Goal: Task Accomplishment & Management: Manage account settings

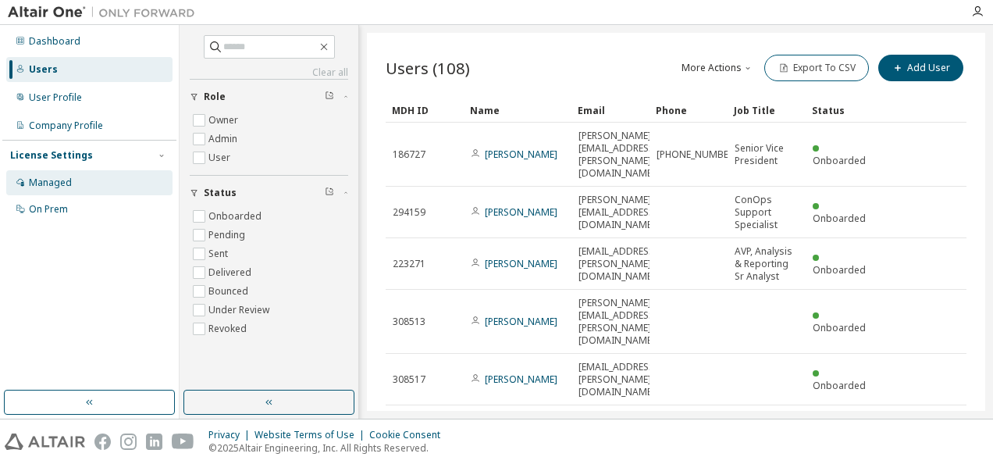
click at [64, 183] on div "Managed" at bounding box center [50, 182] width 43 height 12
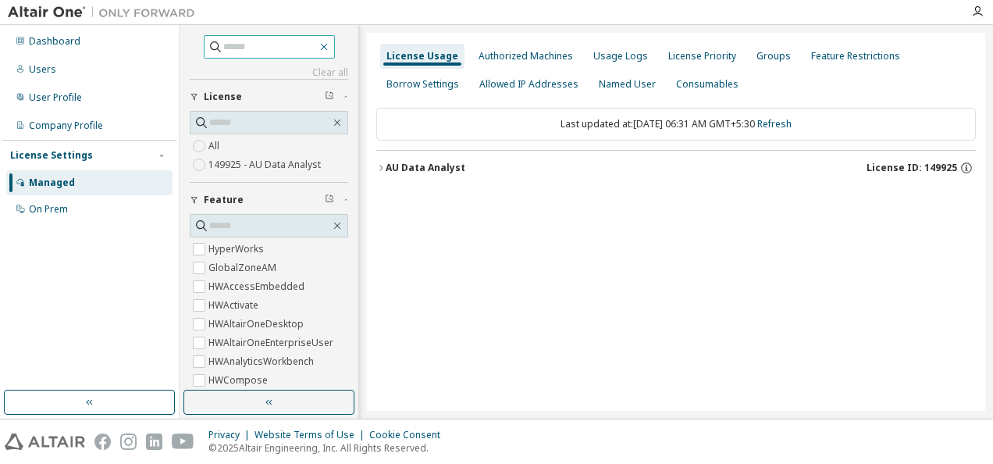
click at [330, 47] on icon "button" at bounding box center [324, 47] width 12 height 12
click at [623, 56] on div "Usage Logs" at bounding box center [620, 56] width 55 height 12
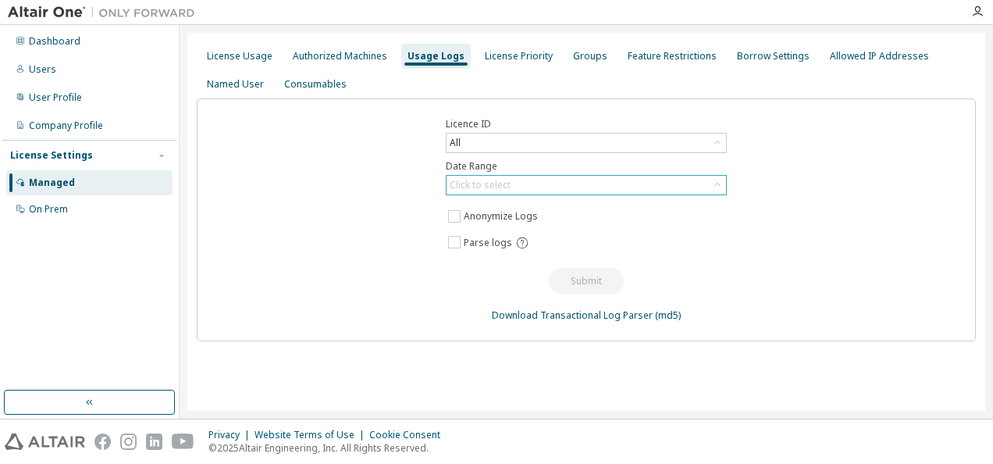
click at [551, 180] on div "Click to select" at bounding box center [587, 185] width 280 height 19
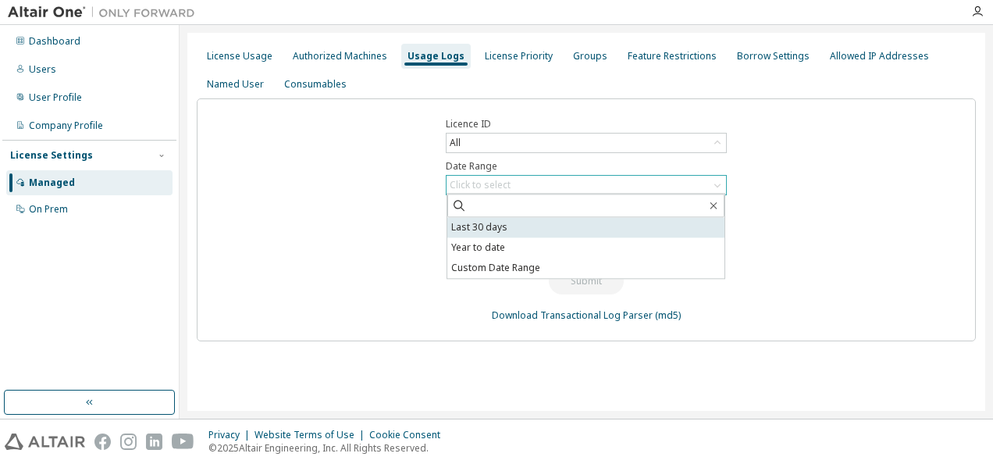
click at [495, 225] on li "Last 30 days" at bounding box center [585, 227] width 277 height 20
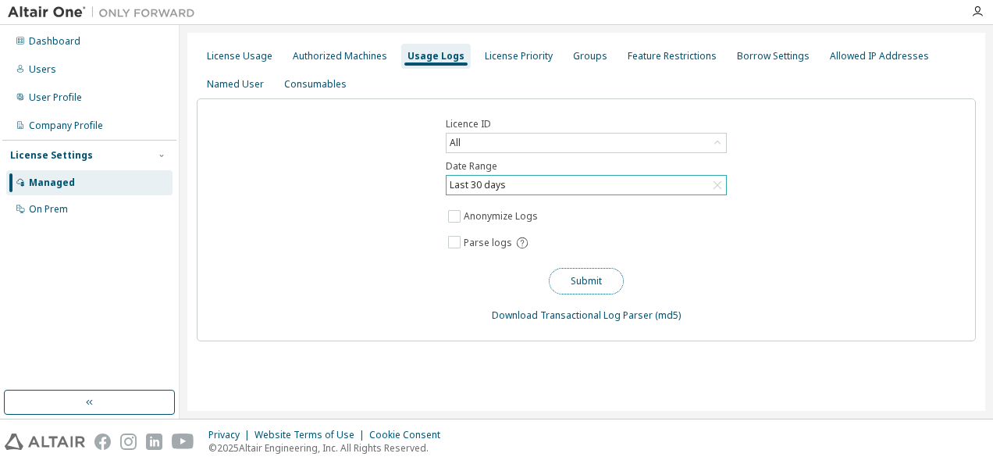
click at [598, 275] on button "Submit" at bounding box center [586, 281] width 75 height 27
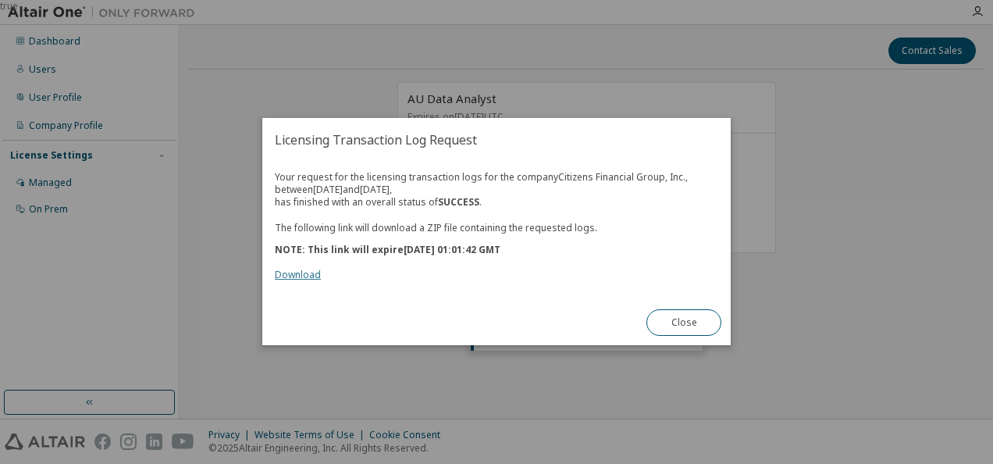
click at [304, 274] on link "Download" at bounding box center [298, 275] width 46 height 13
click at [976, 278] on div "true" at bounding box center [496, 232] width 993 height 464
